Goal: Navigation & Orientation: Go to known website

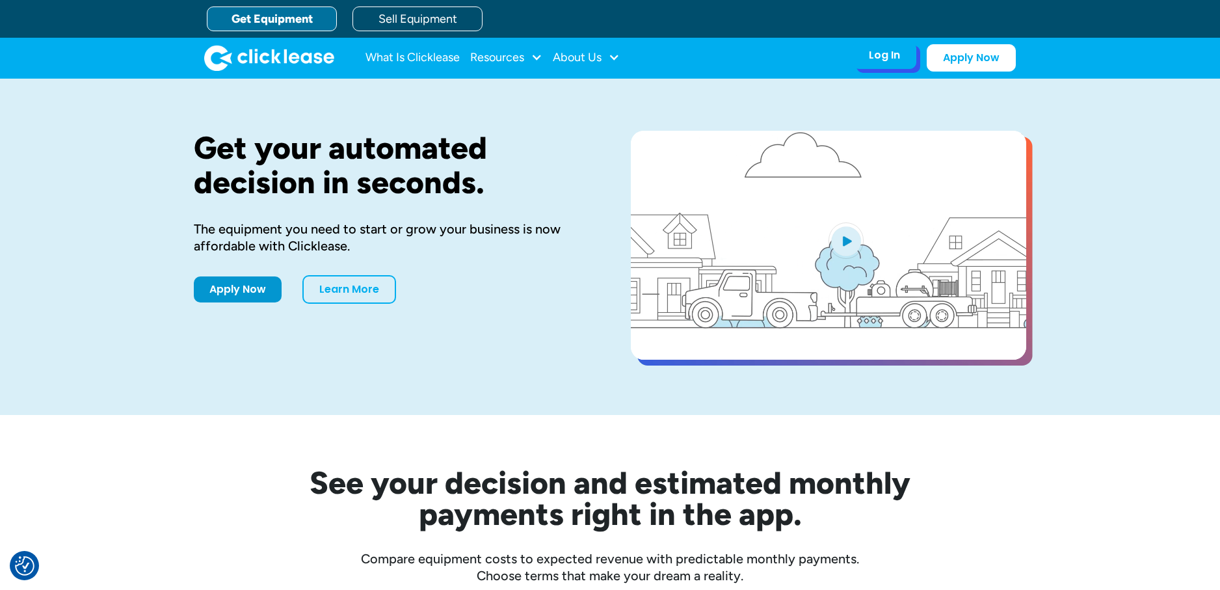
click at [912, 55] on div "Log In Account login I use Clicklease to get my equipment Partner Portal I offe…" at bounding box center [885, 55] width 64 height 27
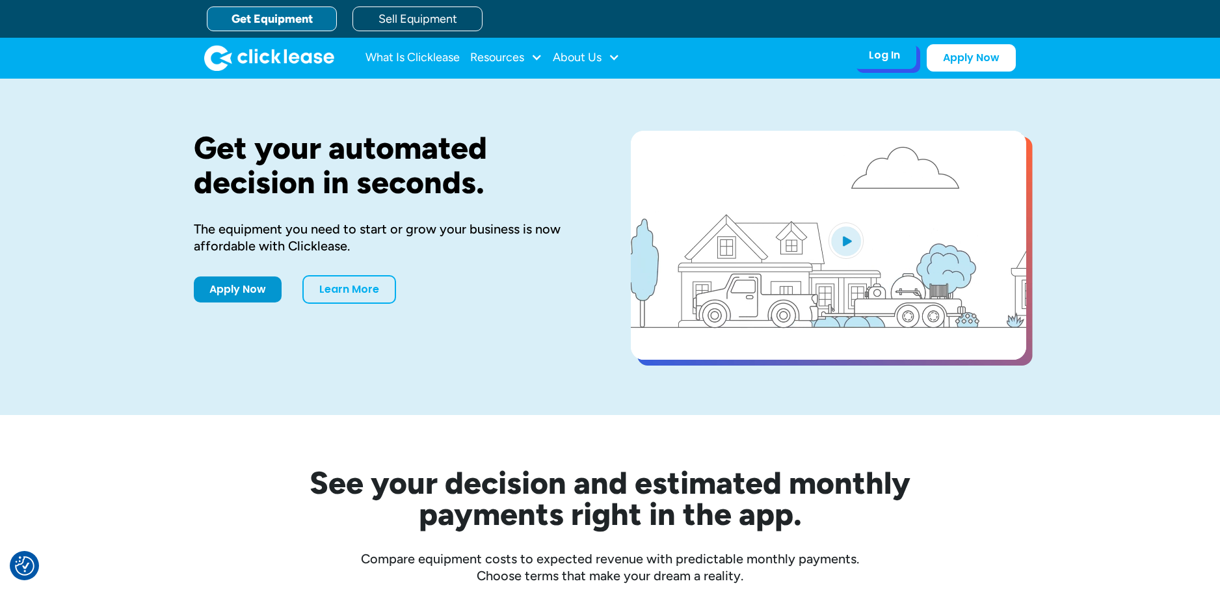
click at [862, 66] on div "Log In Account login I use Clicklease to get my equipment Partner Portal I offe…" at bounding box center [885, 55] width 64 height 27
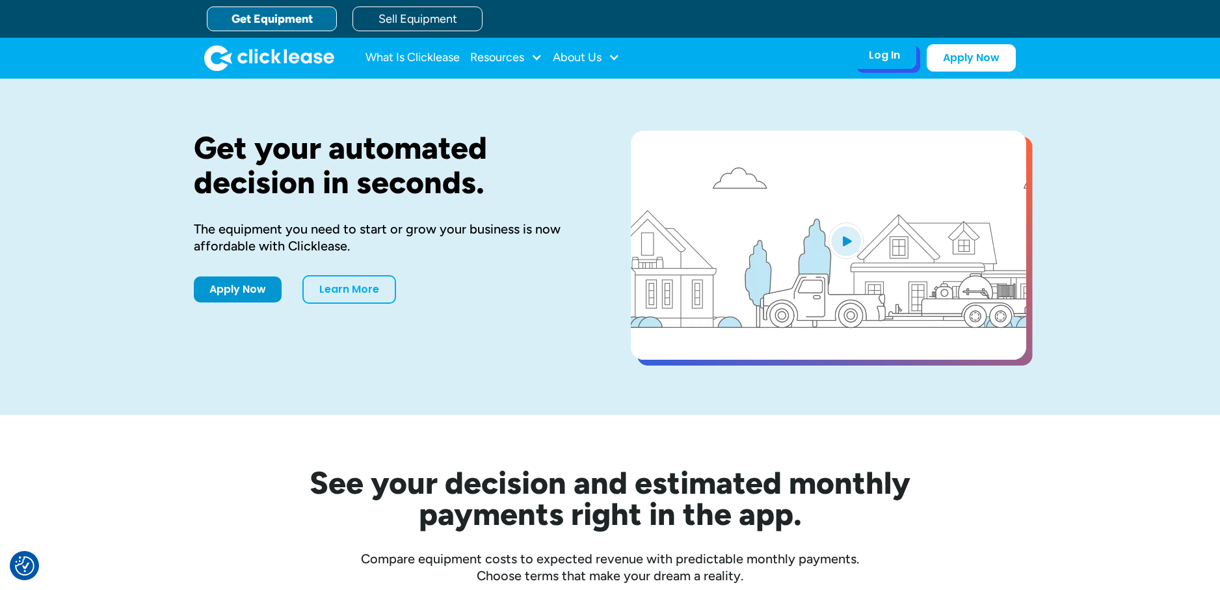
click at [865, 55] on div "Log In Account login I use Clicklease to get my equipment Partner Portal I offe…" at bounding box center [885, 55] width 64 height 27
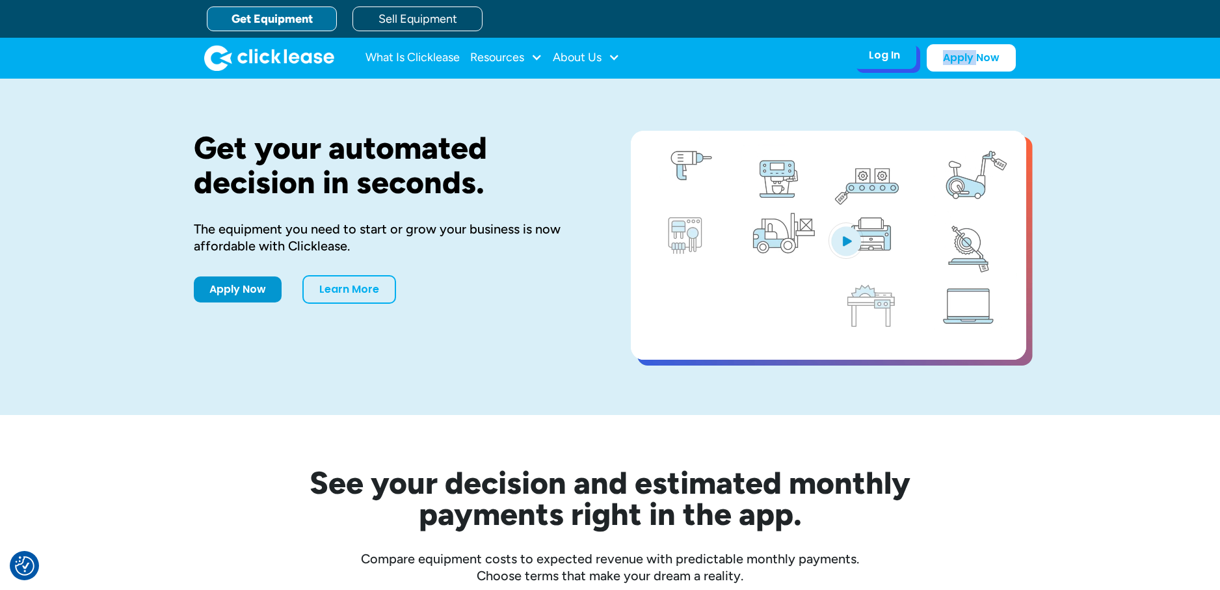
click at [865, 55] on div "Log In Account login I use Clicklease to get my equipment Partner Portal I offe…" at bounding box center [885, 55] width 64 height 27
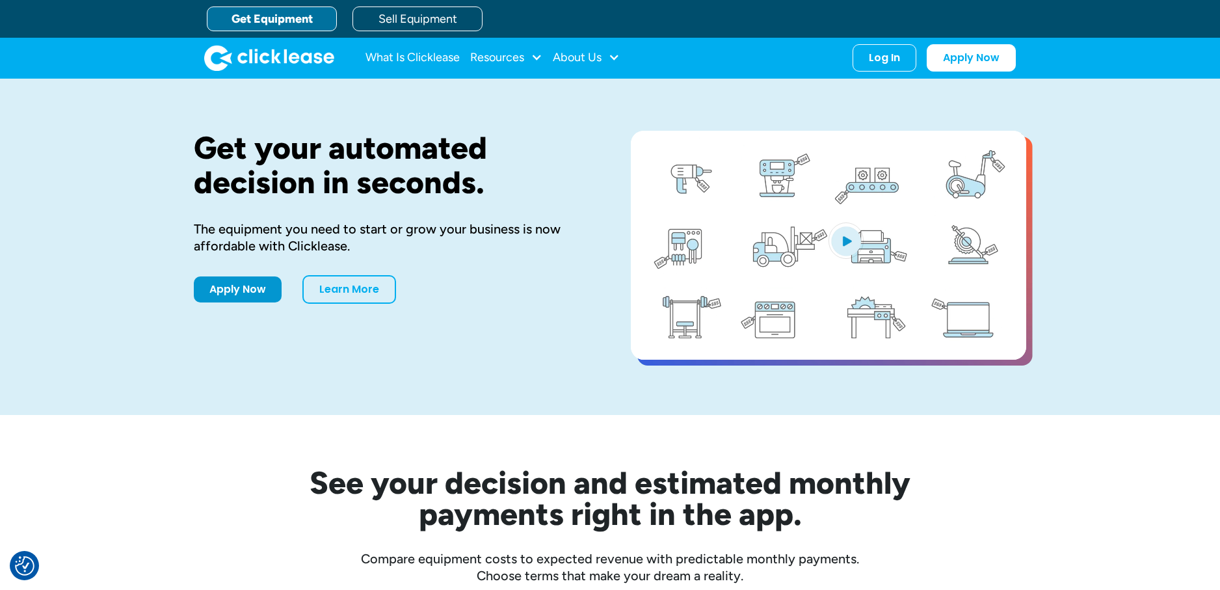
drag, startPoint x: 865, startPoint y: 55, endPoint x: 812, endPoint y: 49, distance: 53.7
click at [802, 54] on nav "What Is Clicklease Resources Blog Case Studies Videos FAQs About Us About Us Ca…" at bounding box center [691, 57] width 651 height 27
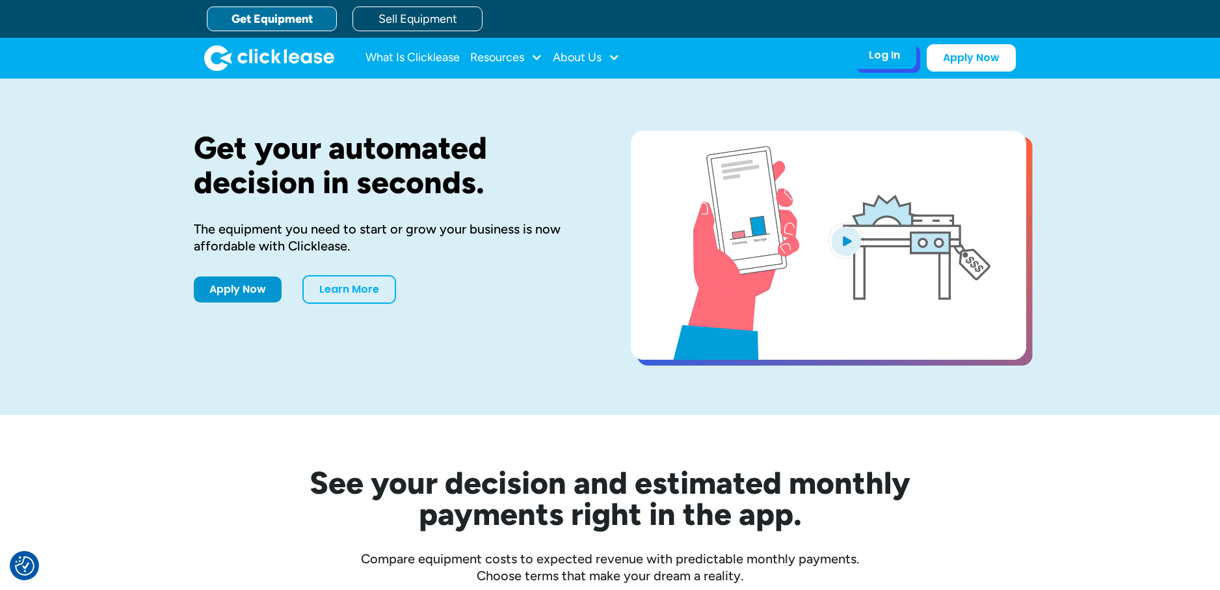
click at [874, 54] on div "Log In" at bounding box center [884, 55] width 31 height 13
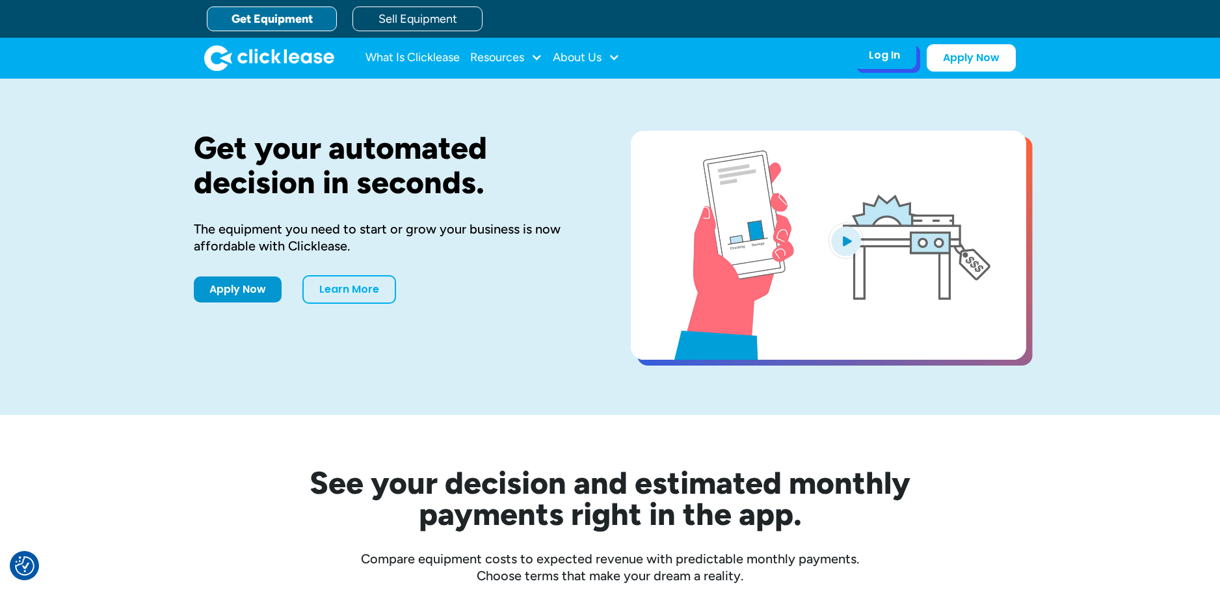
click at [874, 54] on div "Log In" at bounding box center [884, 55] width 31 height 13
click at [898, 53] on div "Log In" at bounding box center [884, 55] width 31 height 13
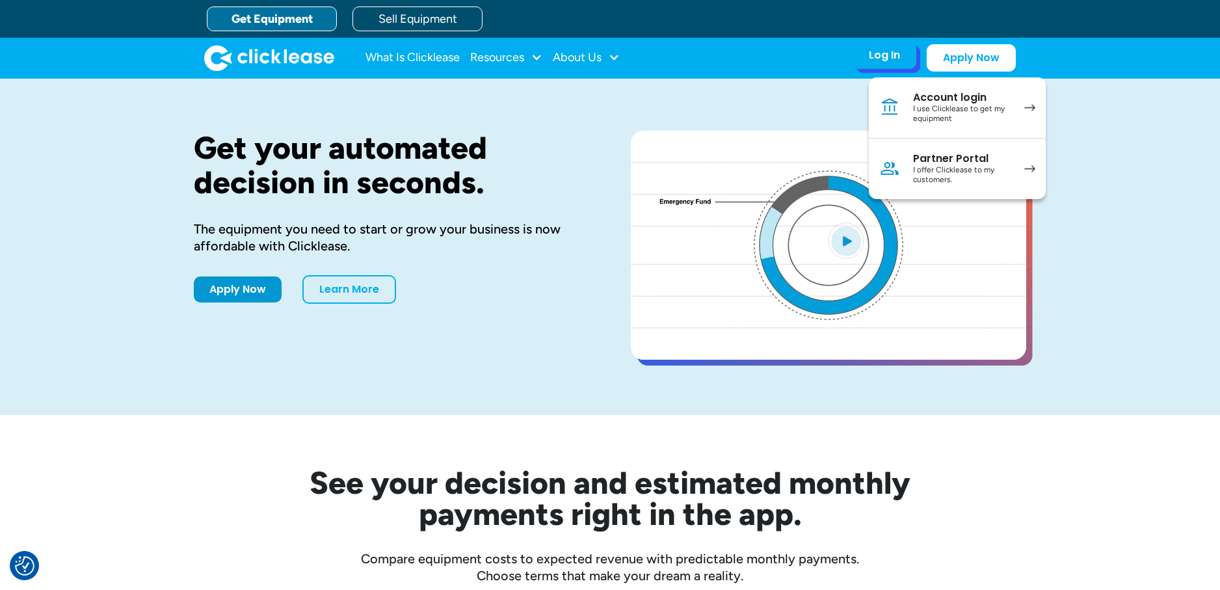
click at [934, 149] on link "Partner Portal I offer Clicklease to my customers." at bounding box center [957, 169] width 177 height 60
